Goal: Information Seeking & Learning: Learn about a topic

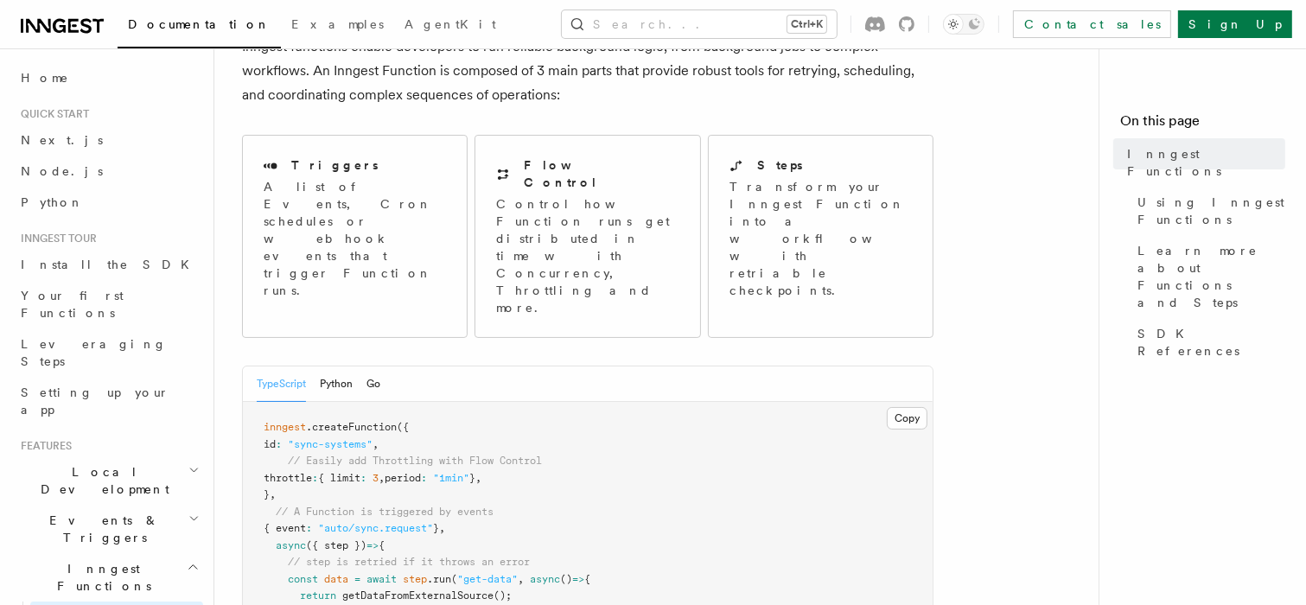
scroll to position [185, 0]
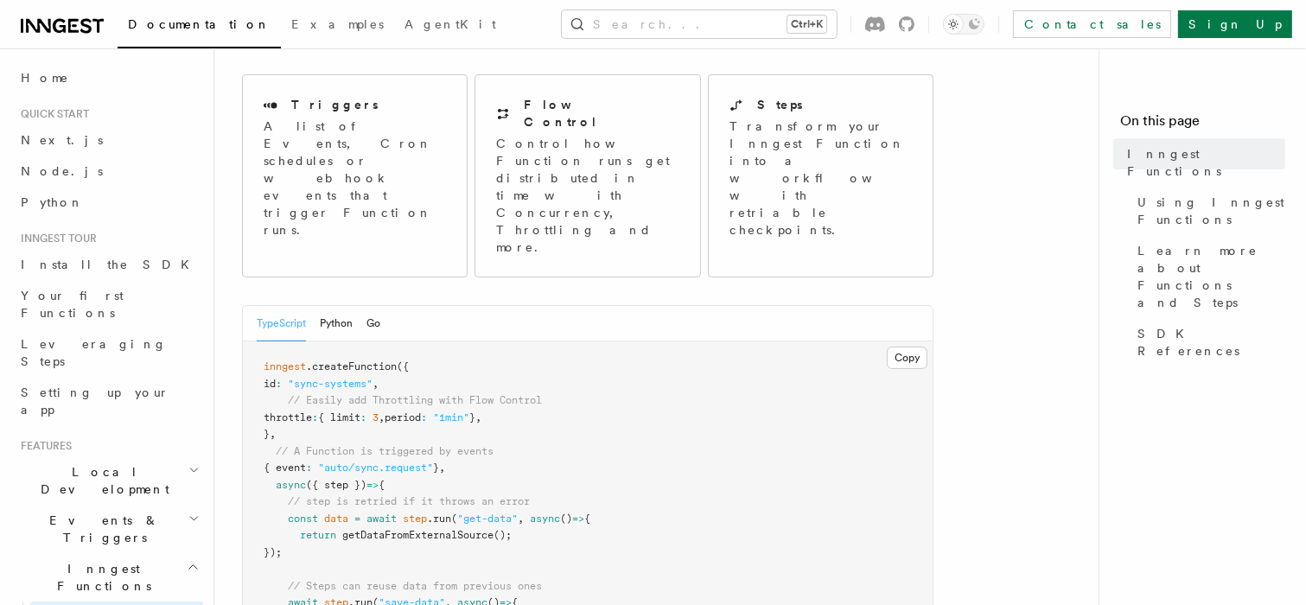
click at [387, 394] on span "// Easily add Throttling with Flow Control" at bounding box center [415, 400] width 254 height 12
click at [361, 412] on span "{ limit" at bounding box center [339, 418] width 42 height 12
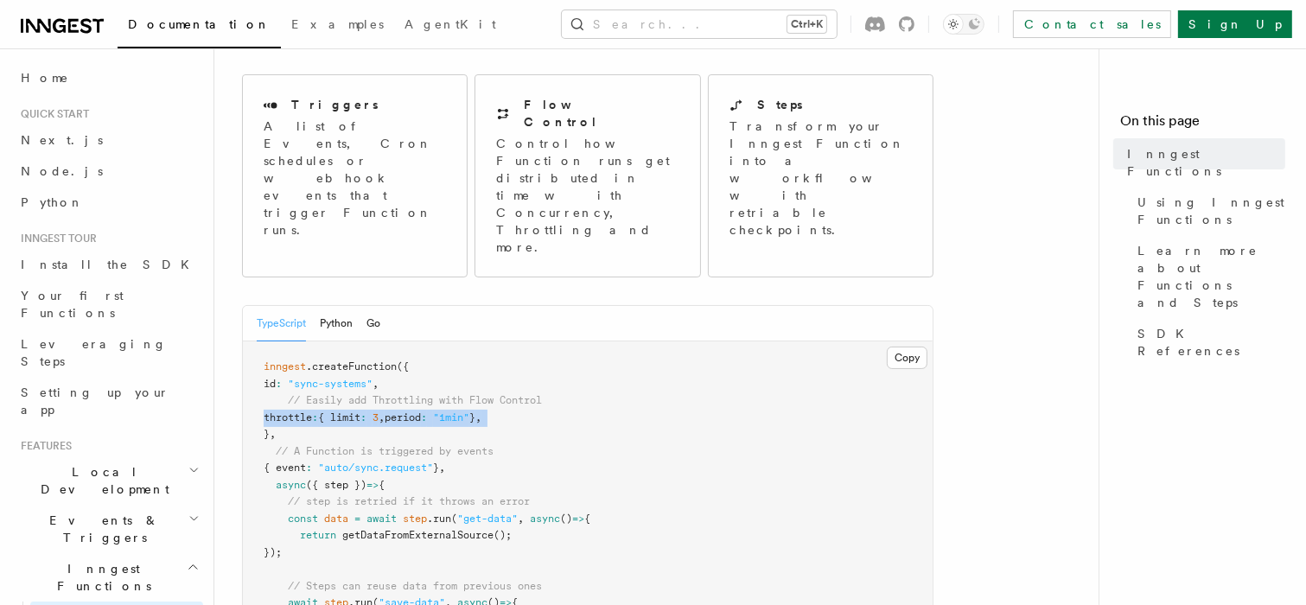
click at [361, 412] on span "{ limit" at bounding box center [339, 418] width 42 height 12
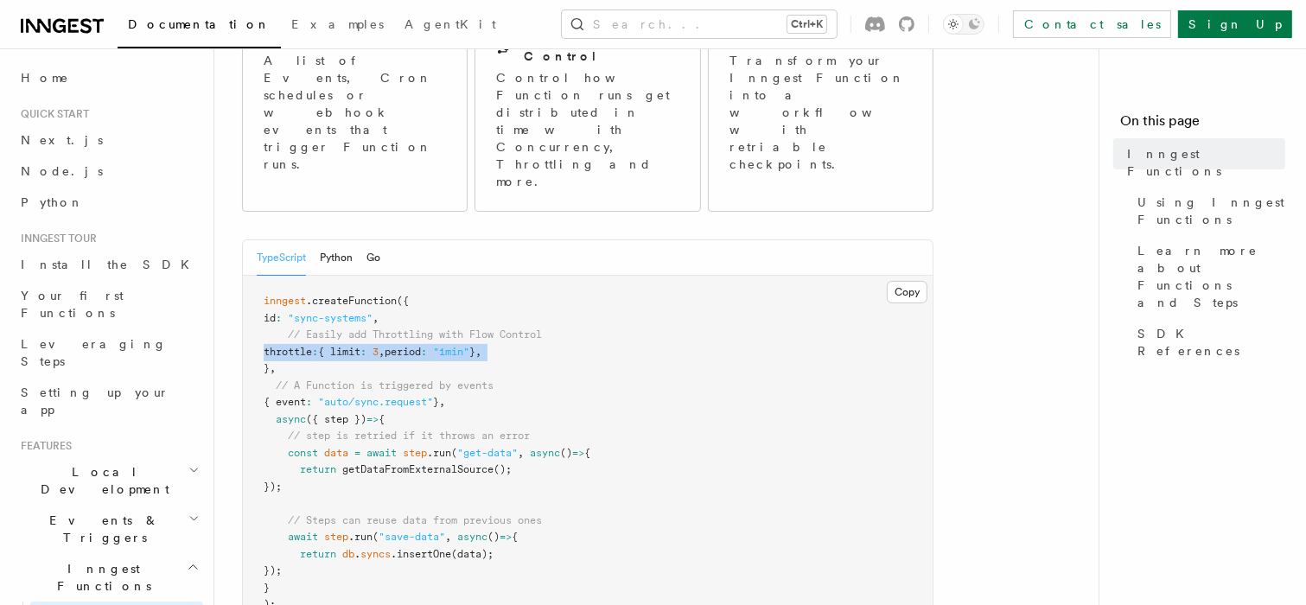
scroll to position [0, 0]
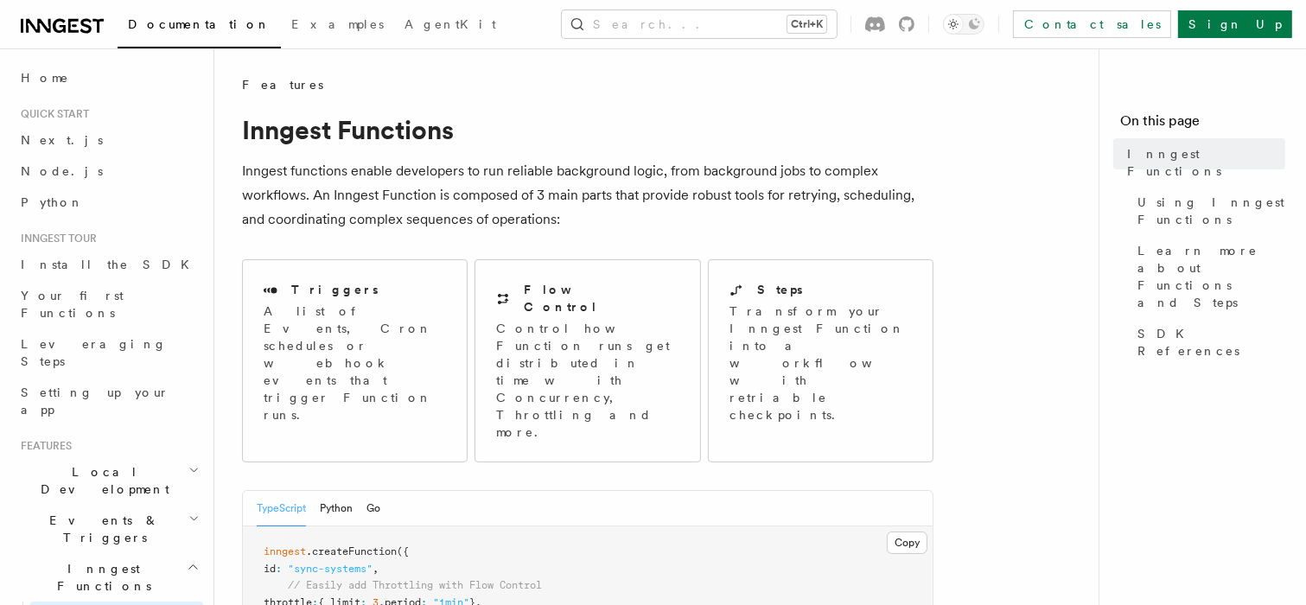
click at [488, 202] on p "Inngest functions enable developers to run reliable background logic, from back…" at bounding box center [588, 195] width 692 height 73
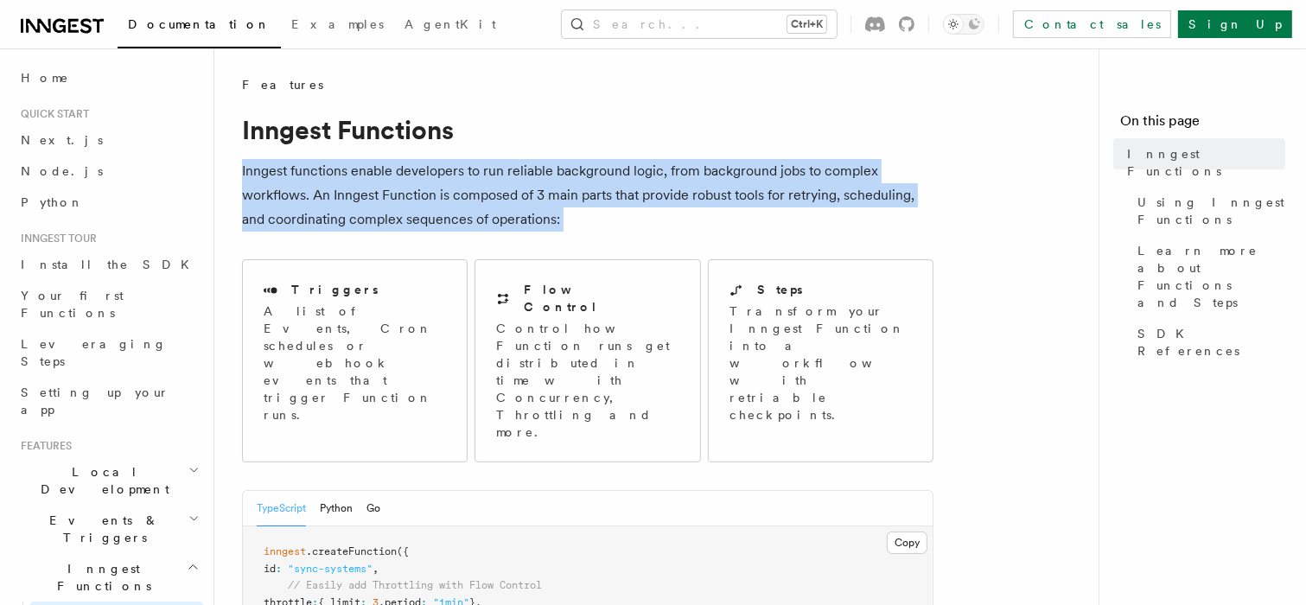
click at [488, 202] on p "Inngest functions enable developers to run reliable background logic, from back…" at bounding box center [588, 195] width 692 height 73
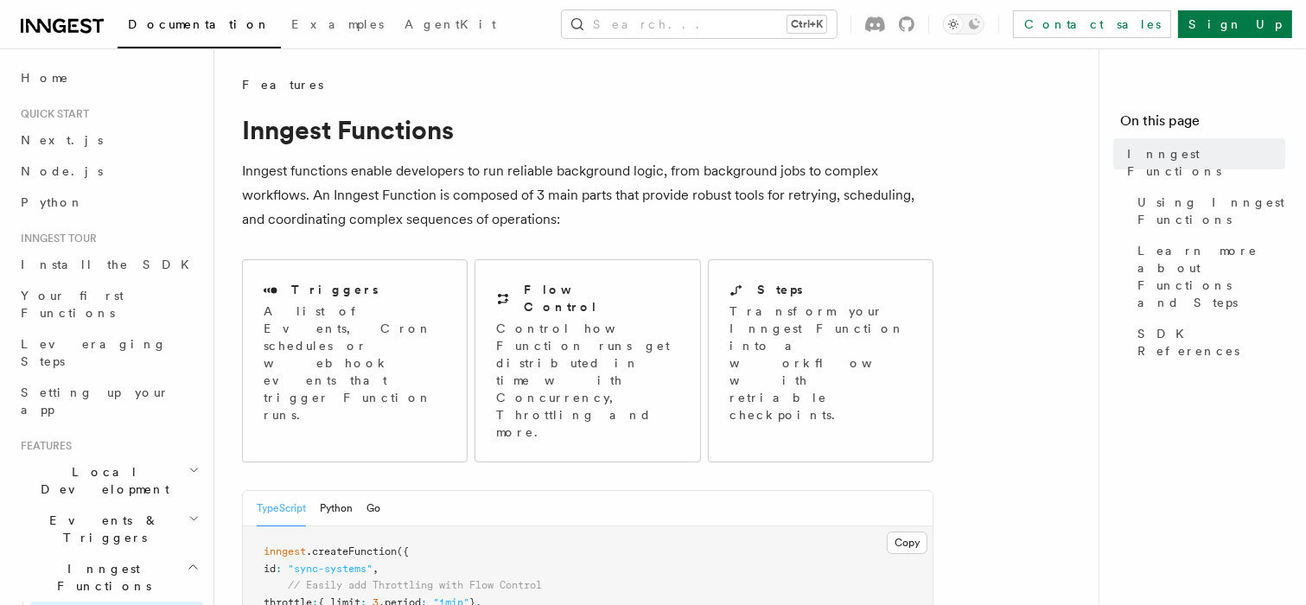
click at [488, 202] on p "Inngest functions enable developers to run reliable background logic, from back…" at bounding box center [588, 195] width 692 height 73
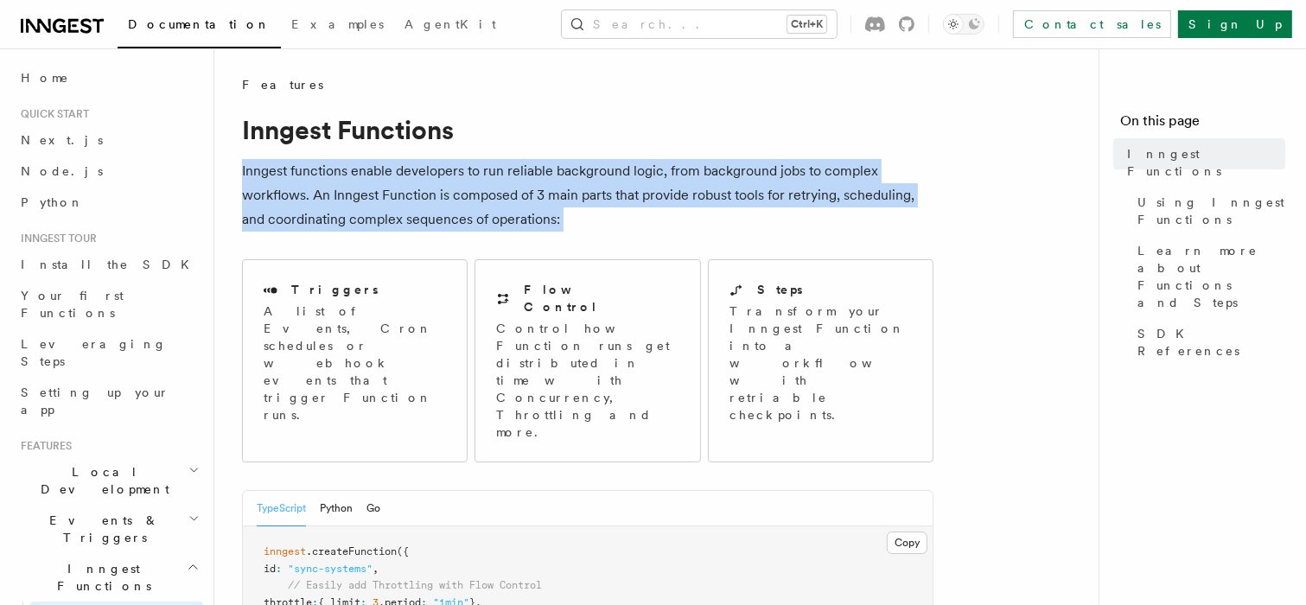
click at [488, 202] on p "Inngest functions enable developers to run reliable background logic, from back…" at bounding box center [588, 195] width 692 height 73
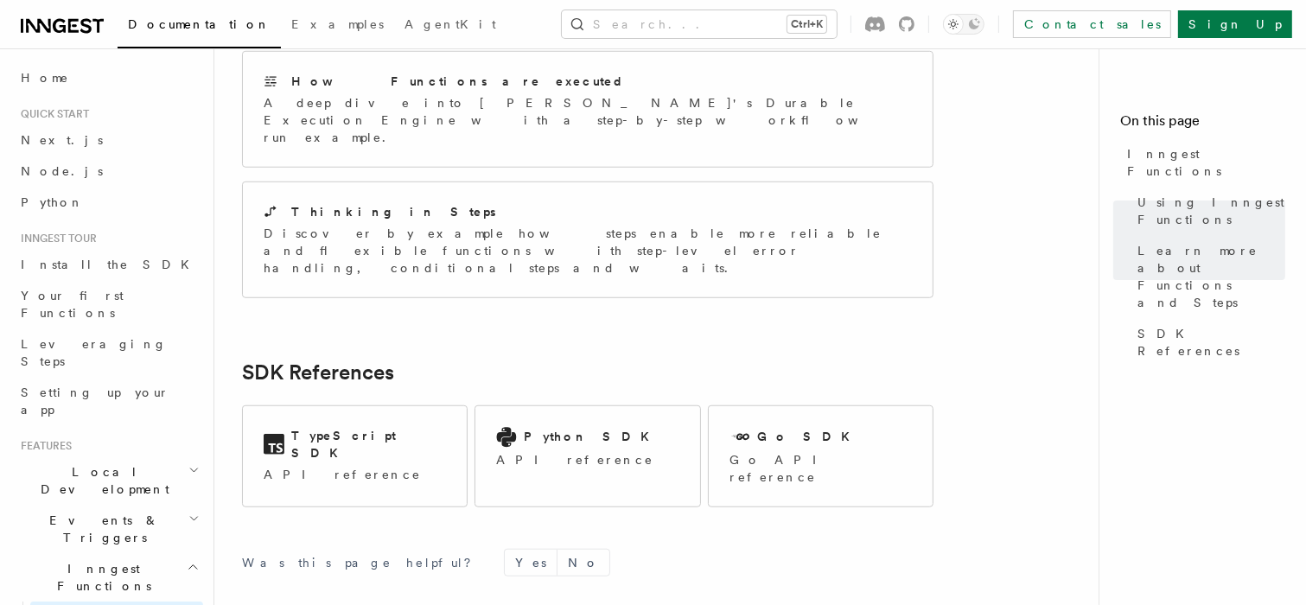
scroll to position [1420, 0]
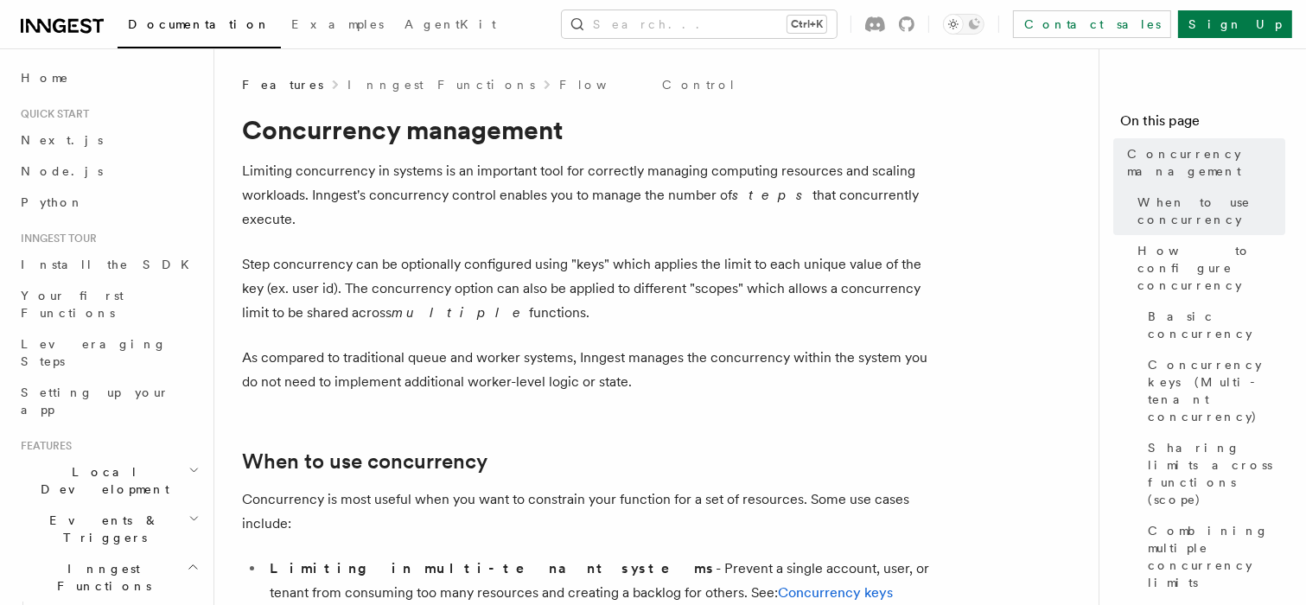
click at [404, 202] on p "Limiting concurrency in systems is an important tool for correctly managing com…" at bounding box center [588, 195] width 692 height 73
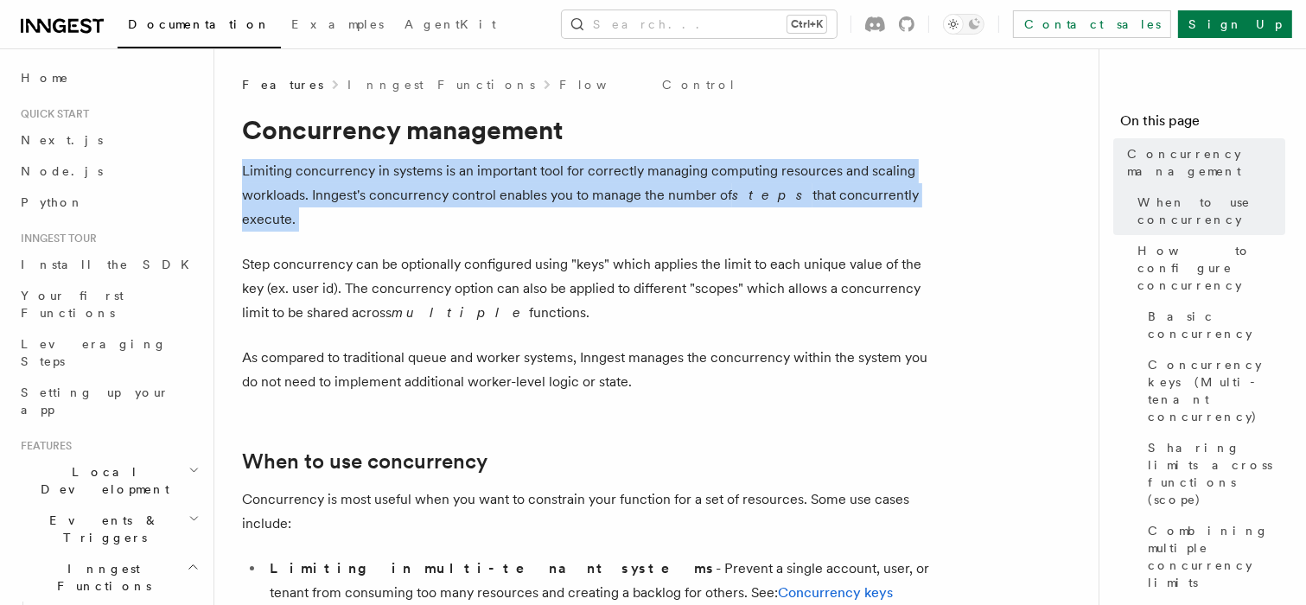
click at [404, 202] on p "Limiting concurrency in systems is an important tool for correctly managing com…" at bounding box center [588, 195] width 692 height 73
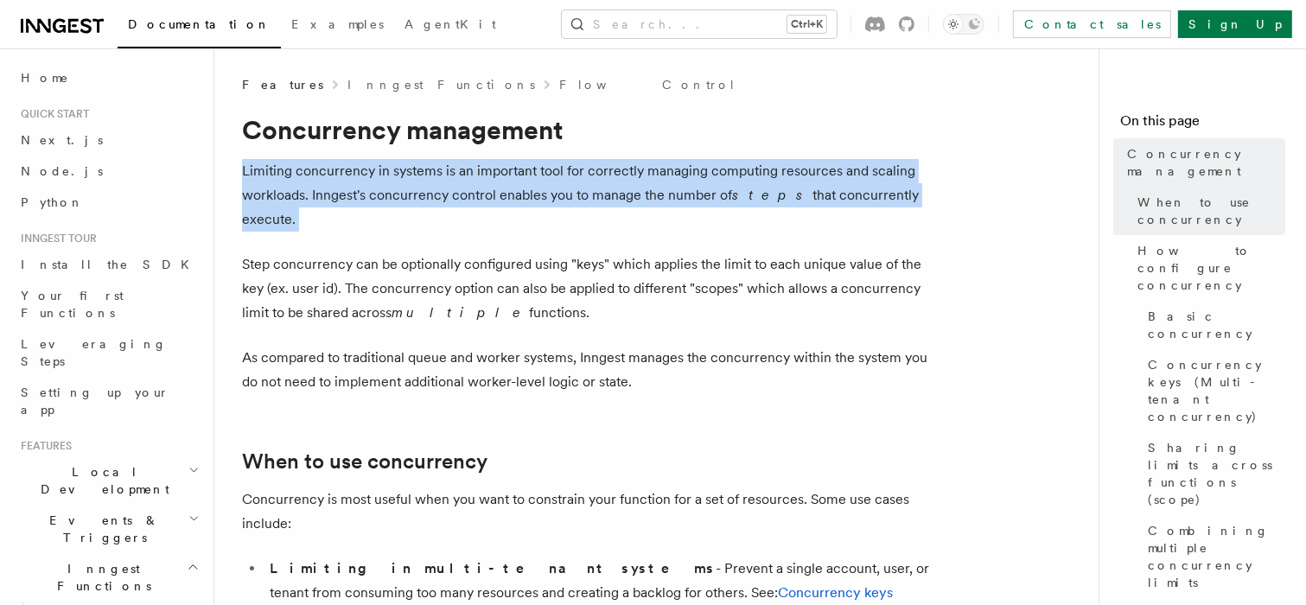
click at [404, 202] on p "Limiting concurrency in systems is an important tool for correctly managing com…" at bounding box center [588, 195] width 692 height 73
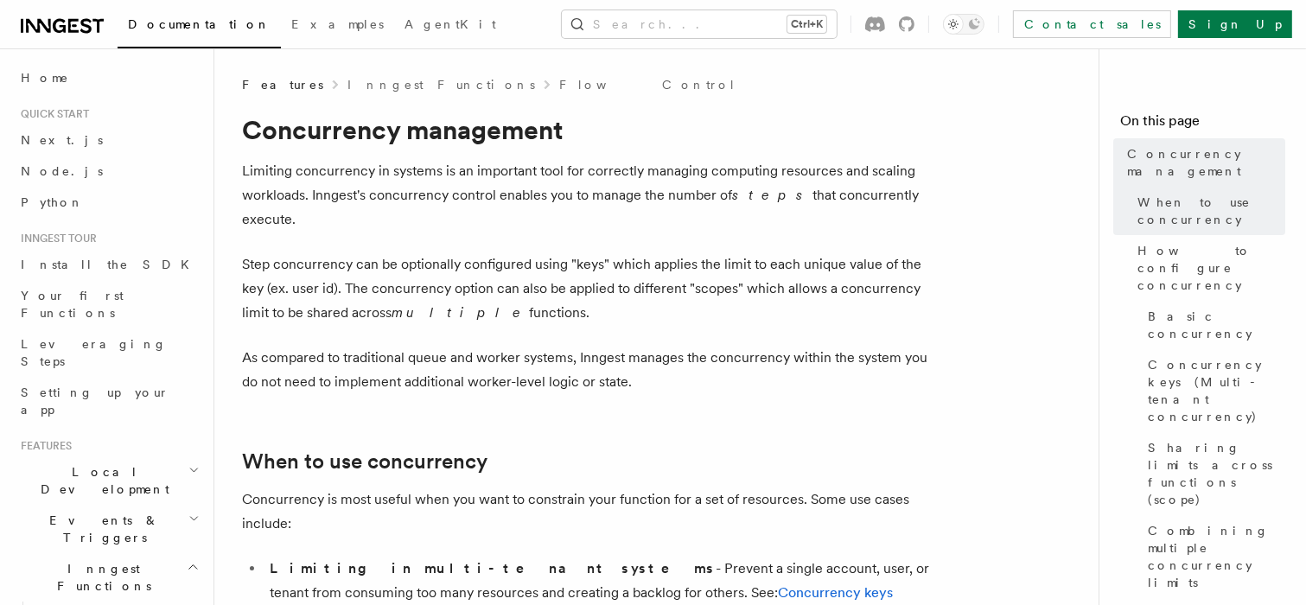
click at [398, 258] on p "Step concurrency can be optionally configured using "keys" which applies the li…" at bounding box center [588, 288] width 692 height 73
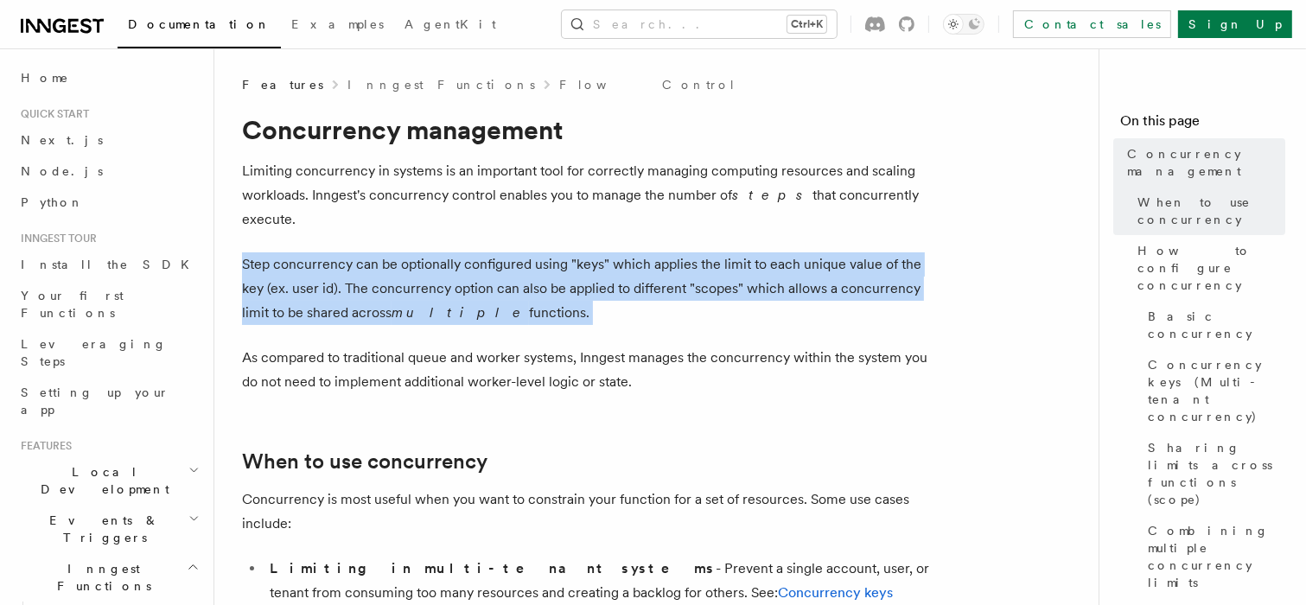
click at [398, 258] on p "Step concurrency can be optionally configured using "keys" which applies the li…" at bounding box center [588, 288] width 692 height 73
click at [398, 261] on p "Step concurrency can be optionally configured using "keys" which applies the li…" at bounding box center [588, 288] width 692 height 73
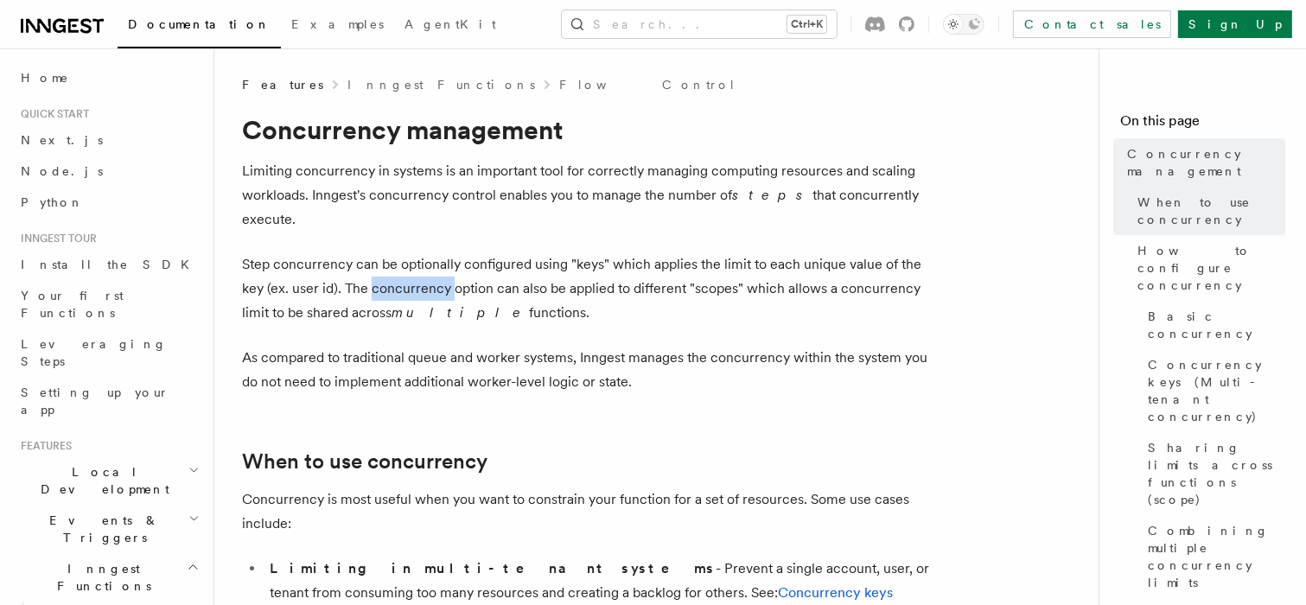
click at [398, 261] on p "Step concurrency can be optionally configured using "keys" which applies the li…" at bounding box center [588, 288] width 692 height 73
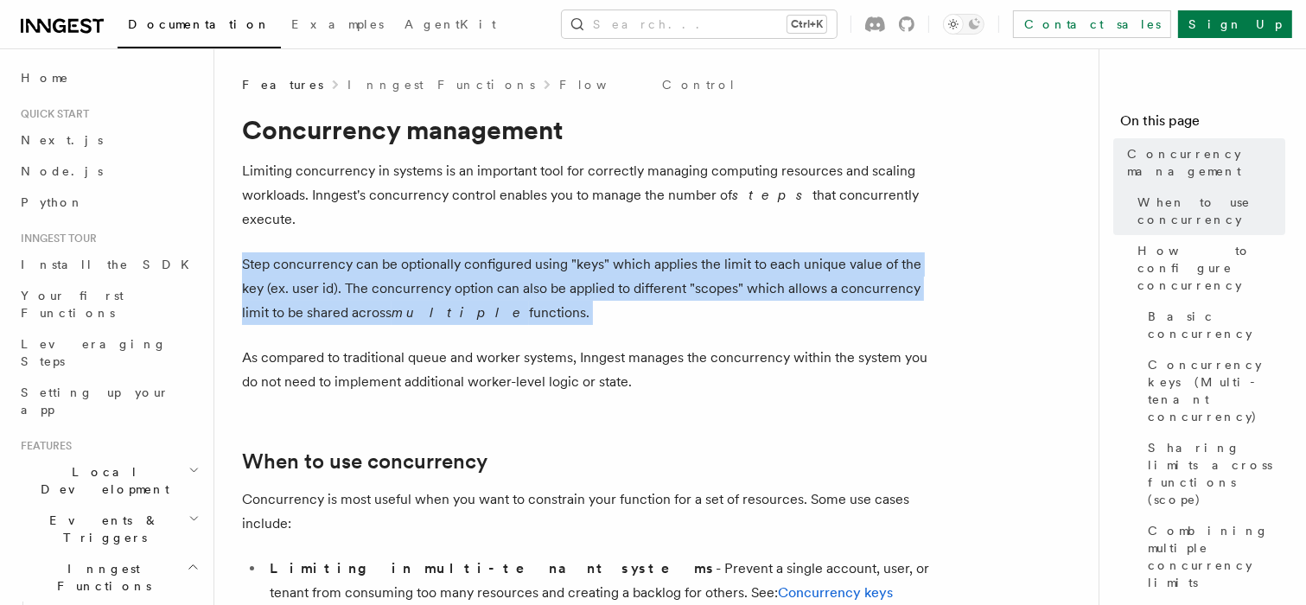
click at [398, 261] on p "Step concurrency can be optionally configured using "keys" which applies the li…" at bounding box center [588, 288] width 692 height 73
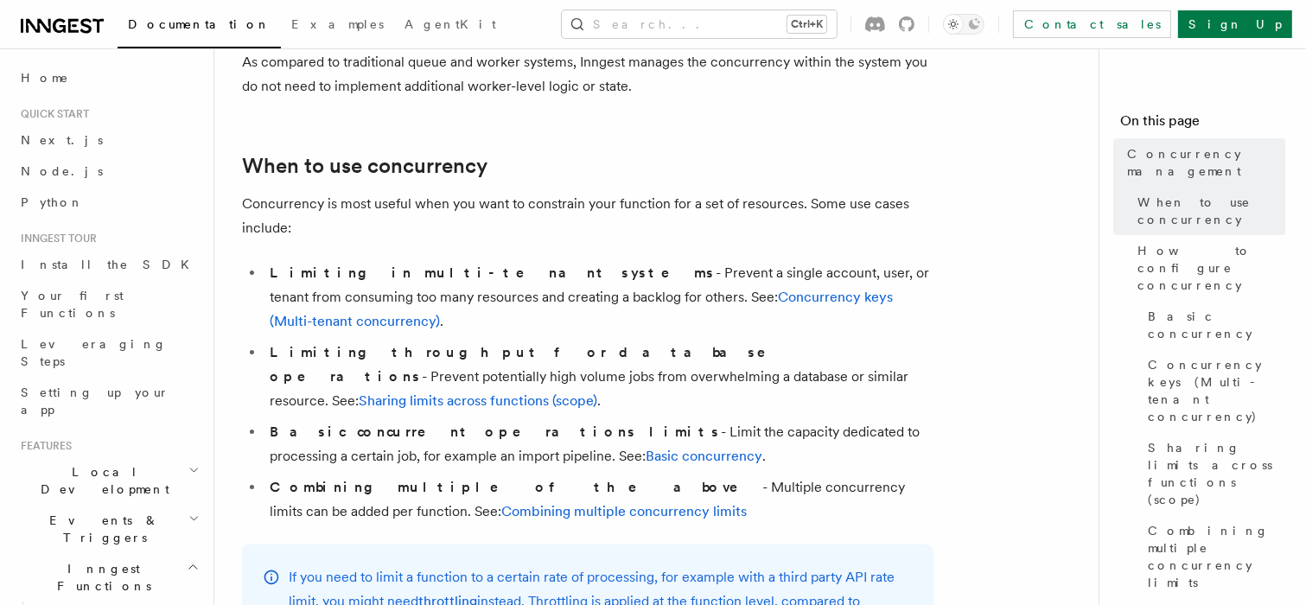
scroll to position [304, 0]
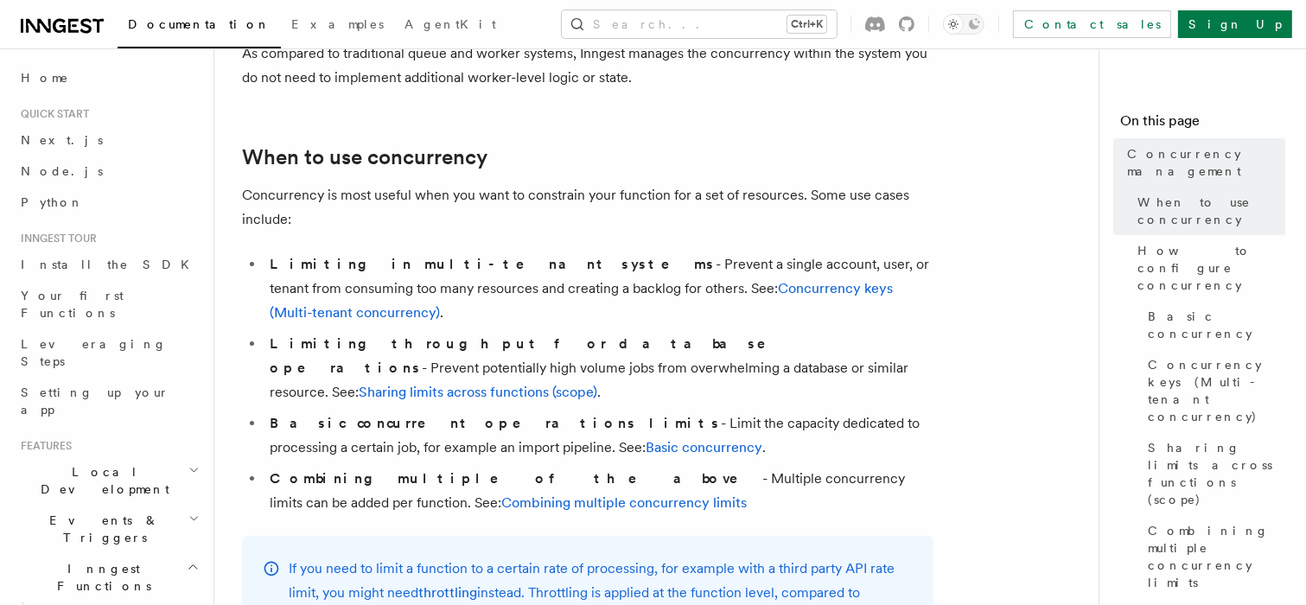
click at [380, 265] on li "Limiting in multi-tenant systems - Prevent a single account, user, or tenant fr…" at bounding box center [599, 288] width 669 height 73
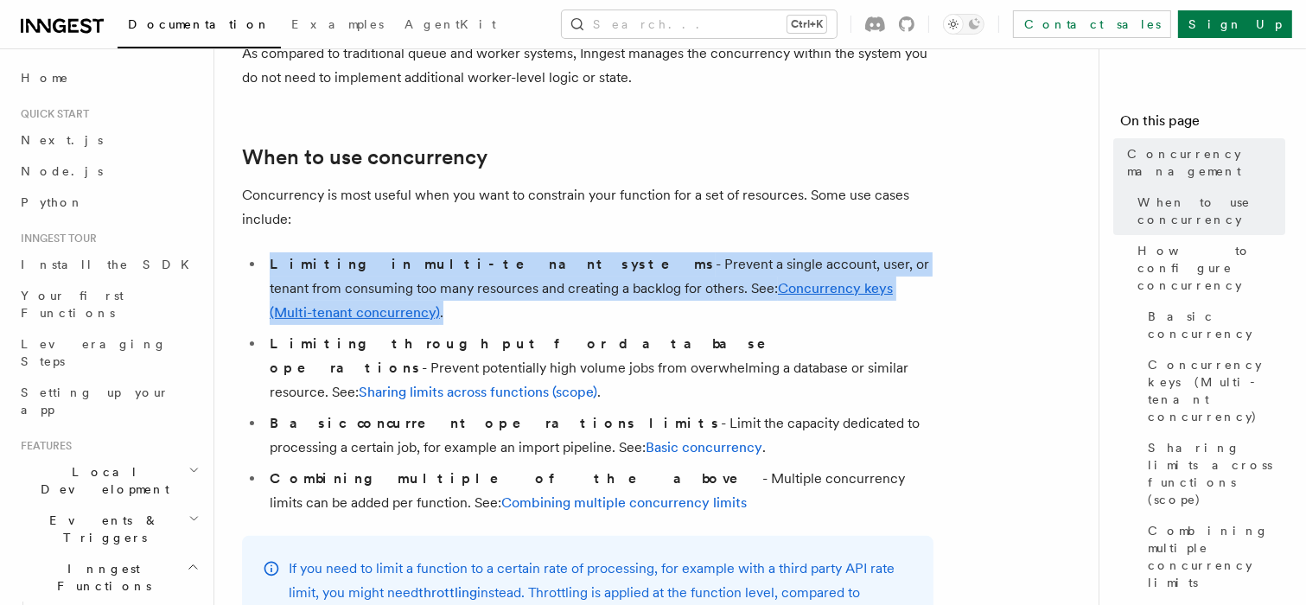
click at [380, 265] on li "Limiting in multi-tenant systems - Prevent a single account, user, or tenant fr…" at bounding box center [599, 288] width 669 height 73
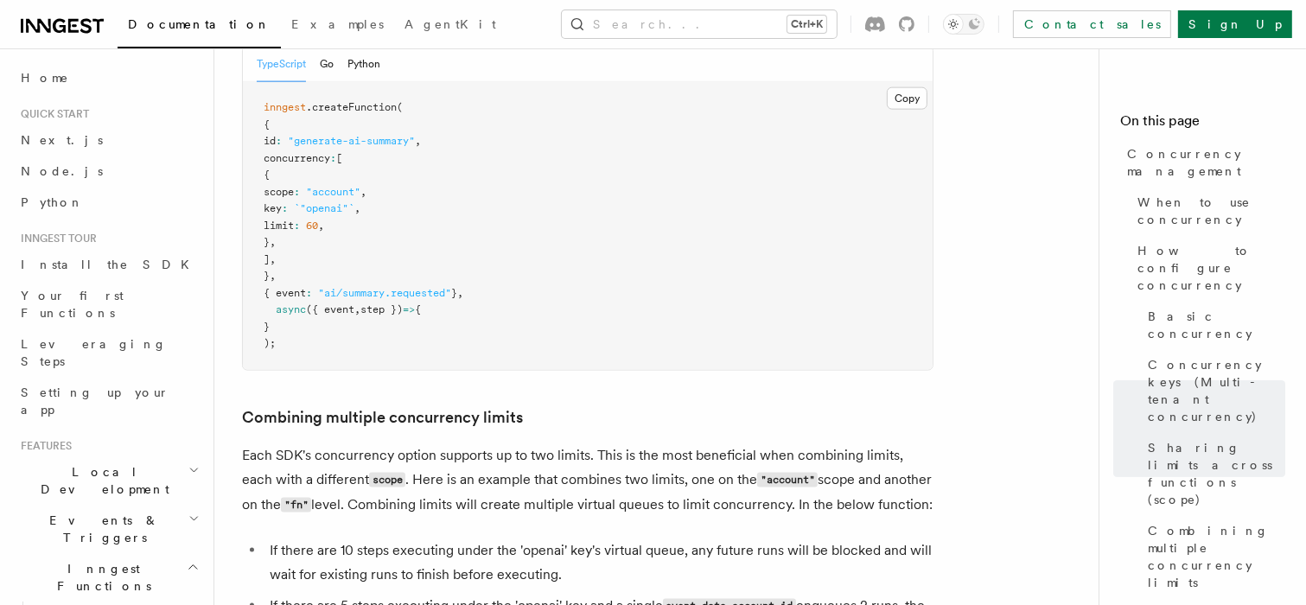
scroll to position [2348, 0]
